Goal: Task Accomplishment & Management: Use online tool/utility

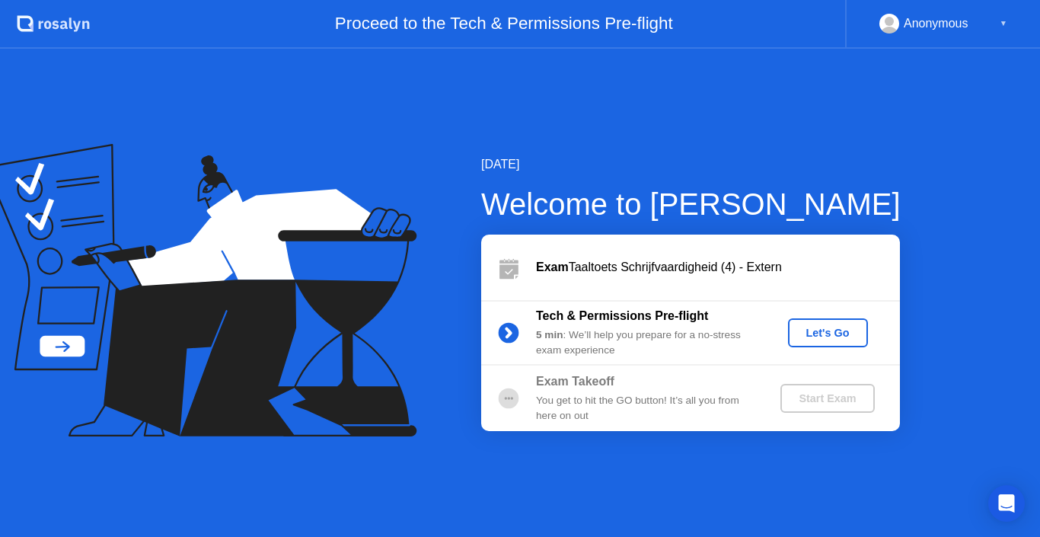
click at [836, 327] on div "Let's Go" at bounding box center [828, 333] width 68 height 12
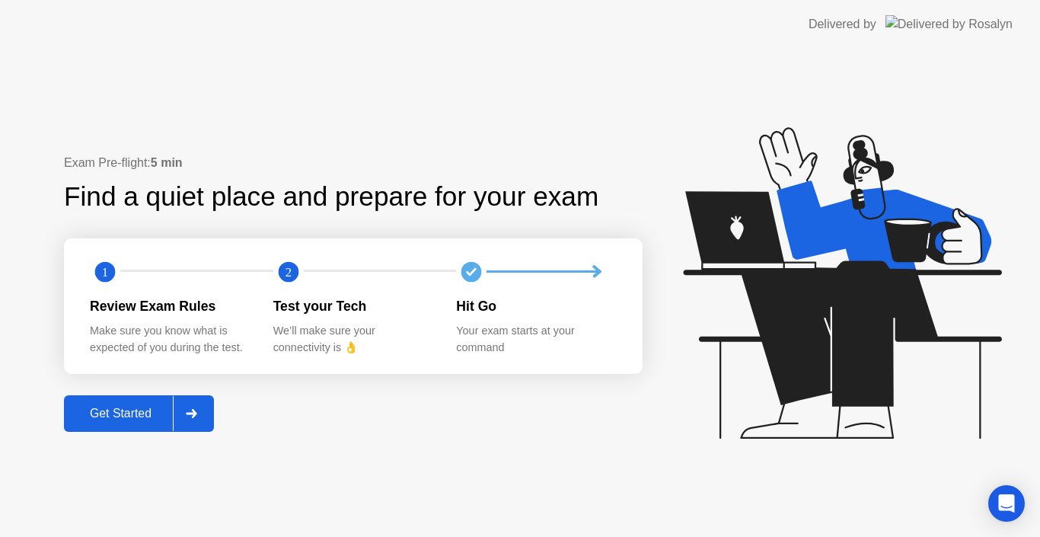
click at [98, 414] on div "Get Started" at bounding box center [121, 413] width 104 height 14
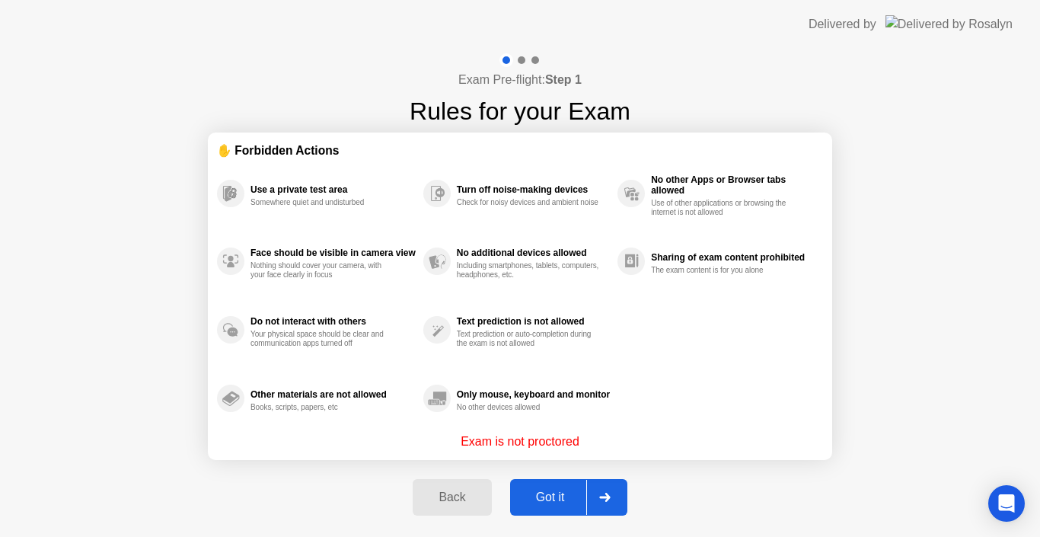
click at [522, 490] on div "Got it" at bounding box center [551, 497] width 72 height 14
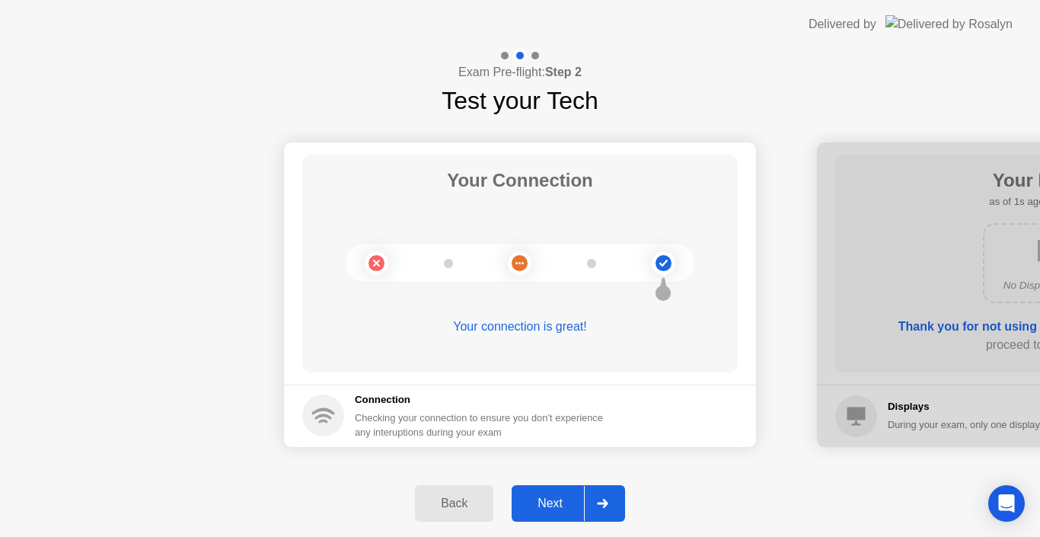
click at [546, 504] on div "Next" at bounding box center [550, 503] width 68 height 14
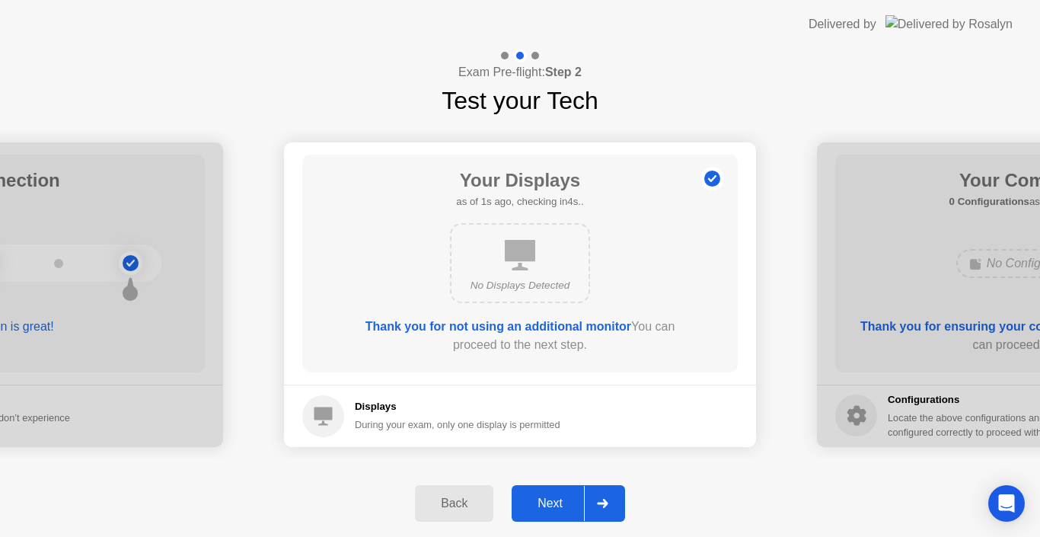
click at [546, 504] on div "Next" at bounding box center [550, 503] width 68 height 14
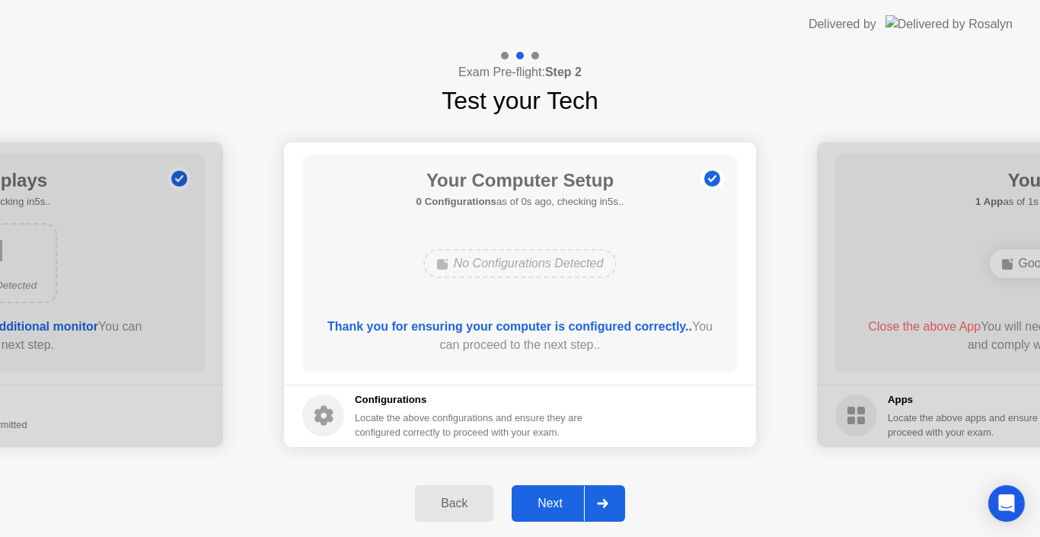
click at [546, 504] on div "Next" at bounding box center [550, 503] width 68 height 14
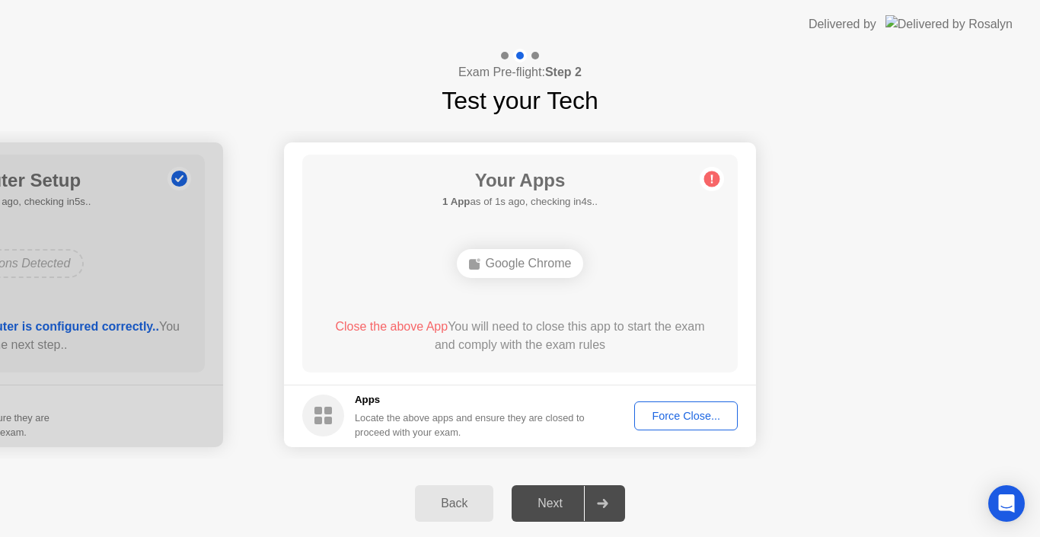
click at [673, 416] on div "Force Close..." at bounding box center [685, 415] width 93 height 12
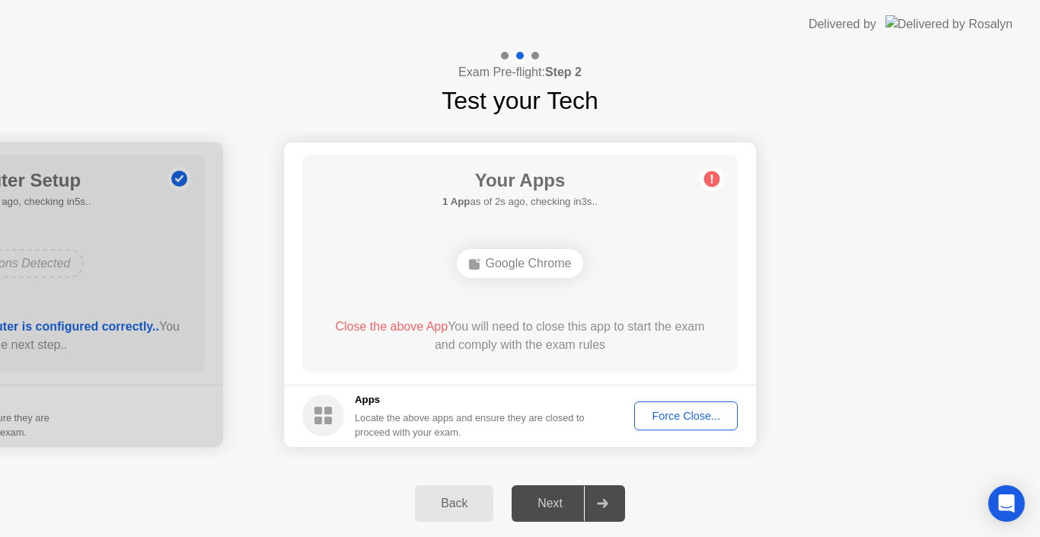
click at [661, 416] on div "Force Close..." at bounding box center [685, 415] width 93 height 12
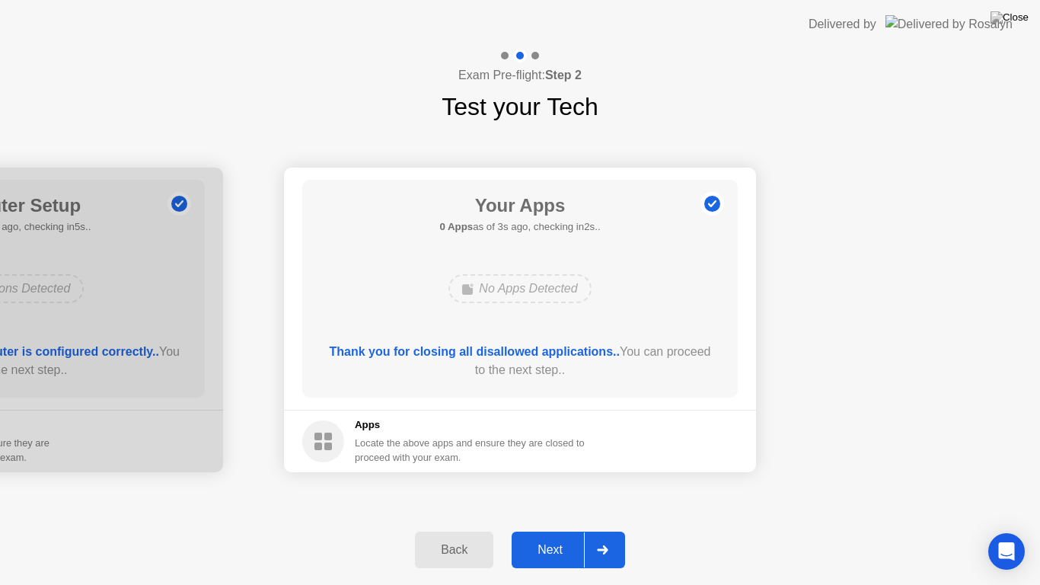
click at [559, 536] on div "Next" at bounding box center [550, 550] width 68 height 14
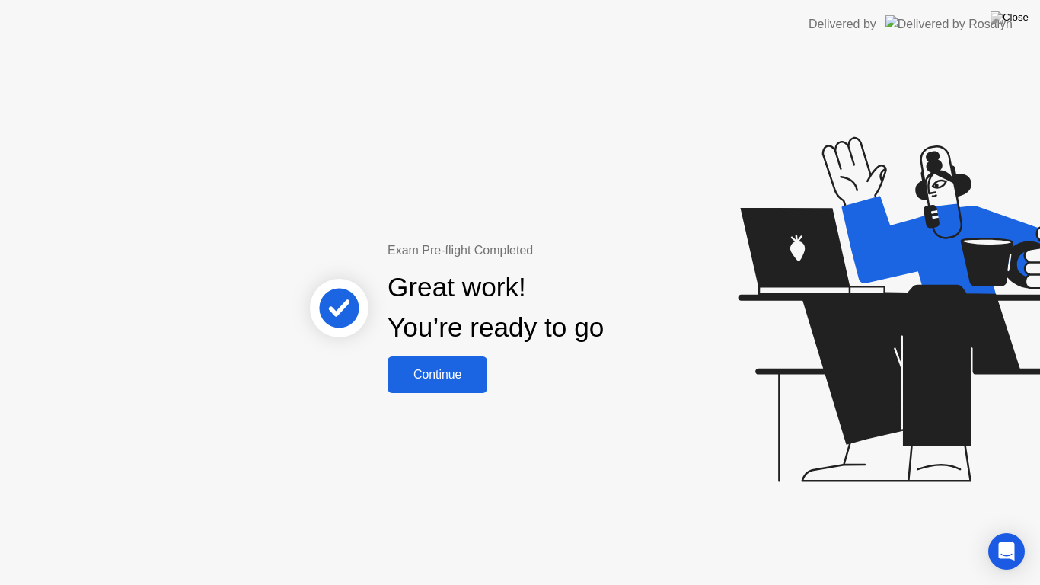
click at [457, 381] on div "Continue" at bounding box center [437, 375] width 91 height 14
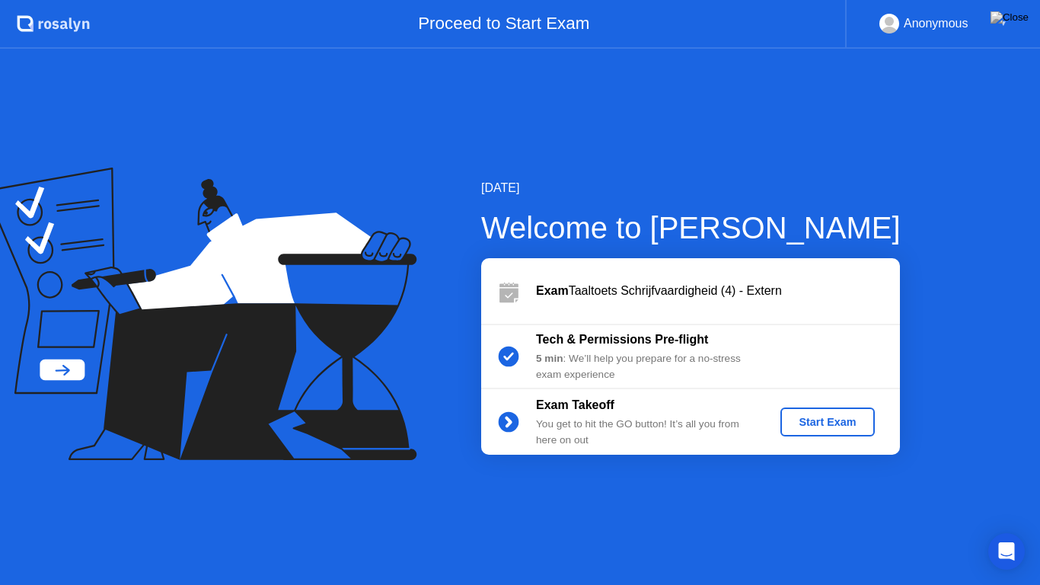
click at [827, 425] on div "Start Exam" at bounding box center [826, 422] width 81 height 12
